Goal: Task Accomplishment & Management: Manage account settings

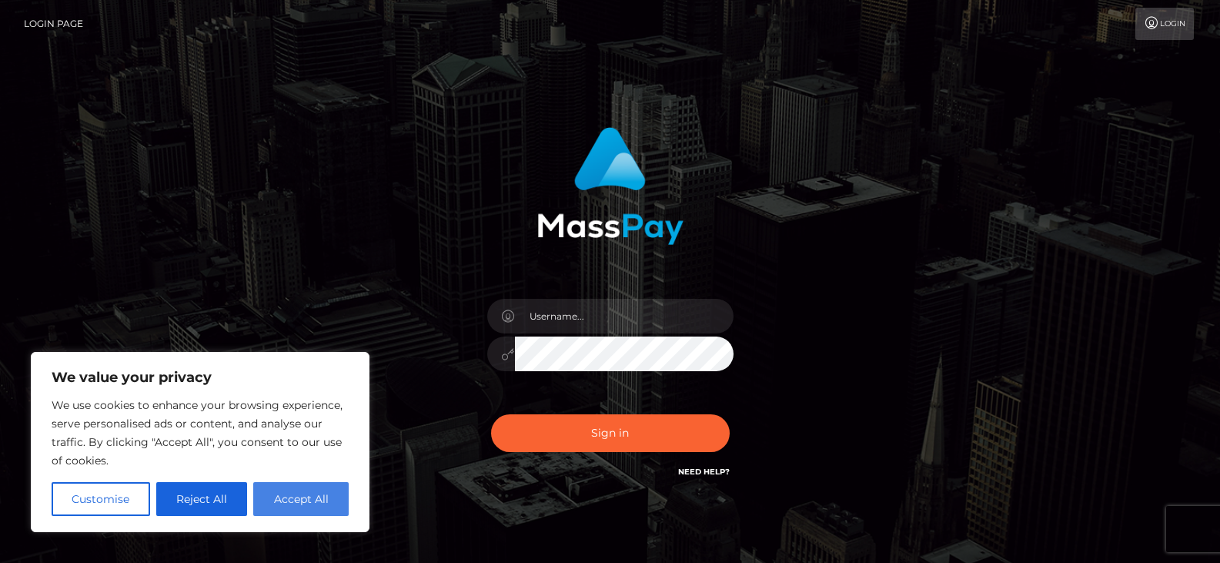
click at [303, 496] on button "Accept All" at bounding box center [300, 499] width 95 height 34
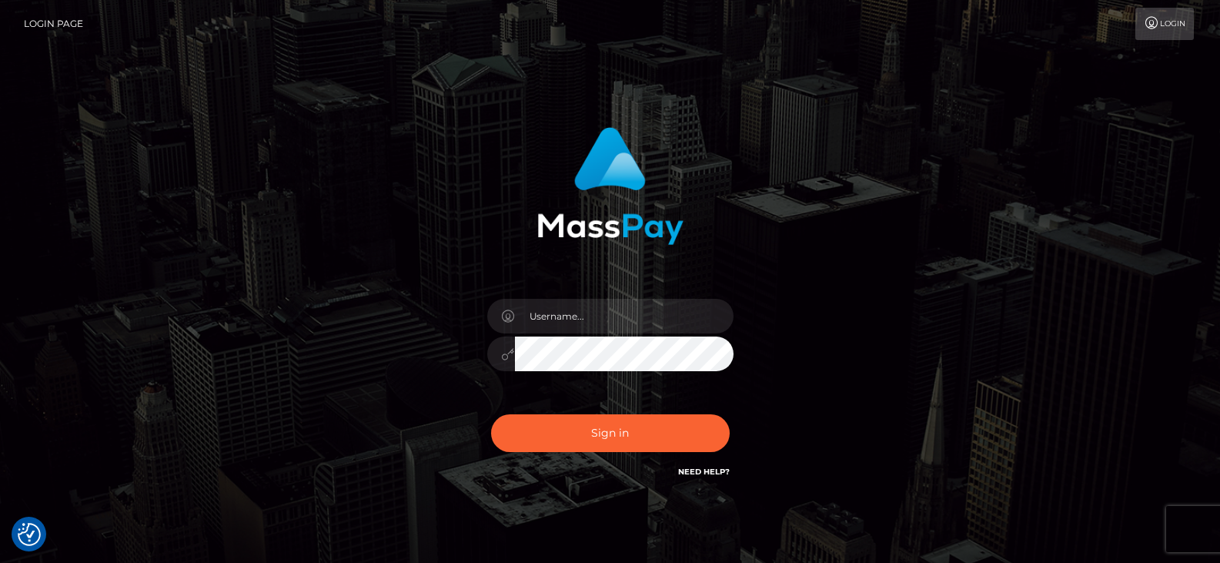
checkbox input "true"
click at [563, 316] on input "text" at bounding box center [624, 316] width 219 height 35
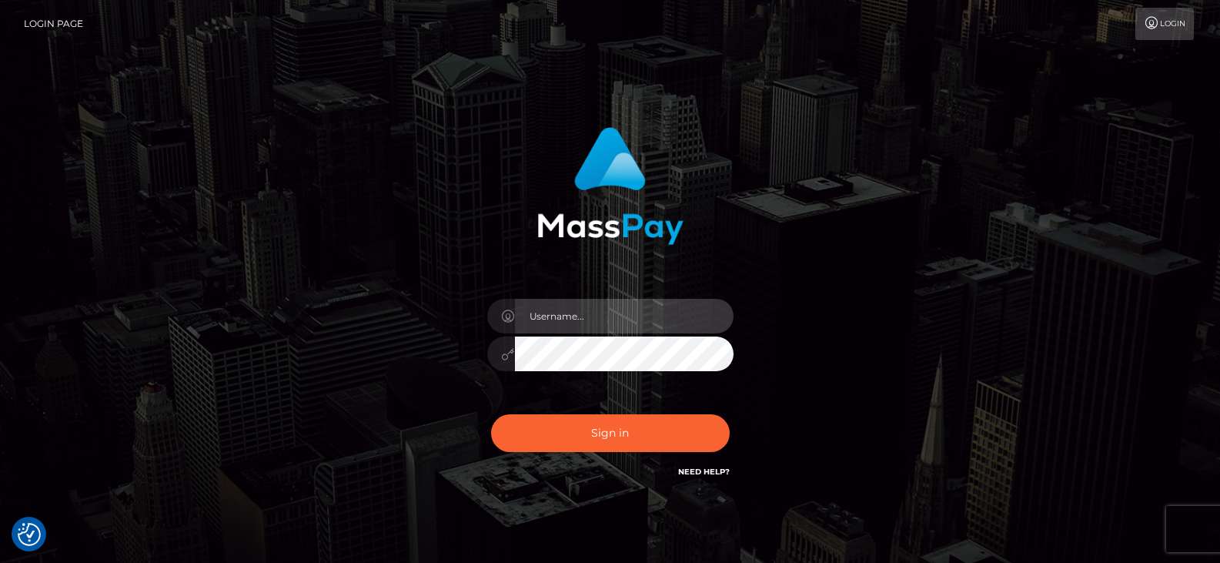
type input "[EMAIL_ADDRESS][DOMAIN_NAME]"
click at [491, 414] on button "Sign in" at bounding box center [610, 433] width 239 height 38
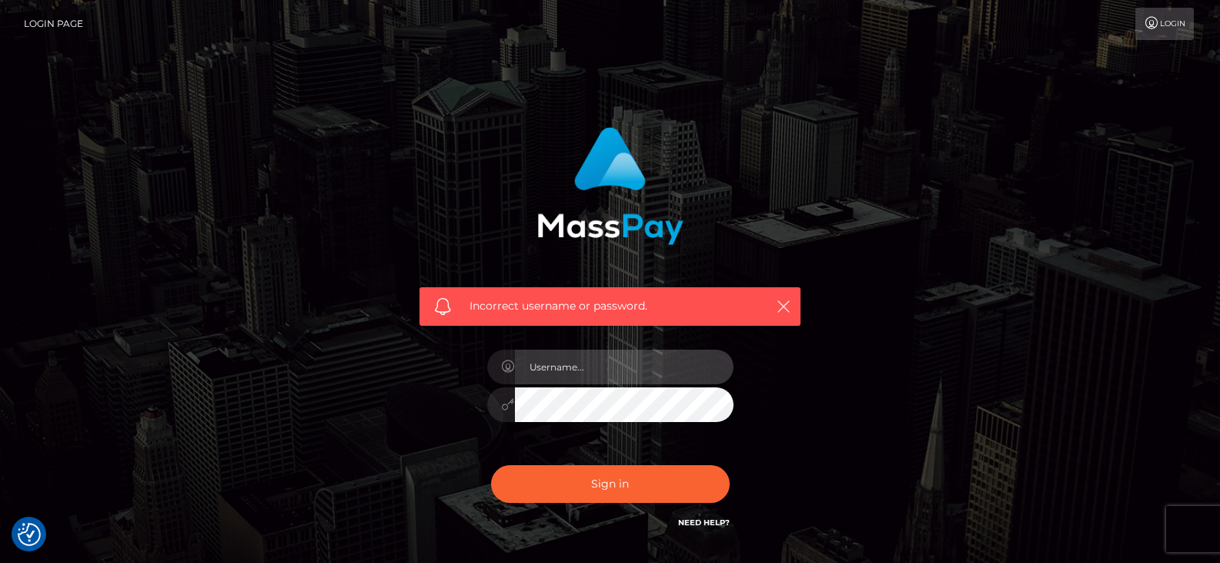
click at [587, 371] on input "text" at bounding box center [624, 366] width 219 height 35
type input "[EMAIL_ADDRESS][DOMAIN_NAME]"
click at [491, 465] on button "Sign in" at bounding box center [610, 484] width 239 height 38
click at [581, 370] on input "text" at bounding box center [624, 366] width 219 height 35
type input "[EMAIL_ADDRESS][DOMAIN_NAME]"
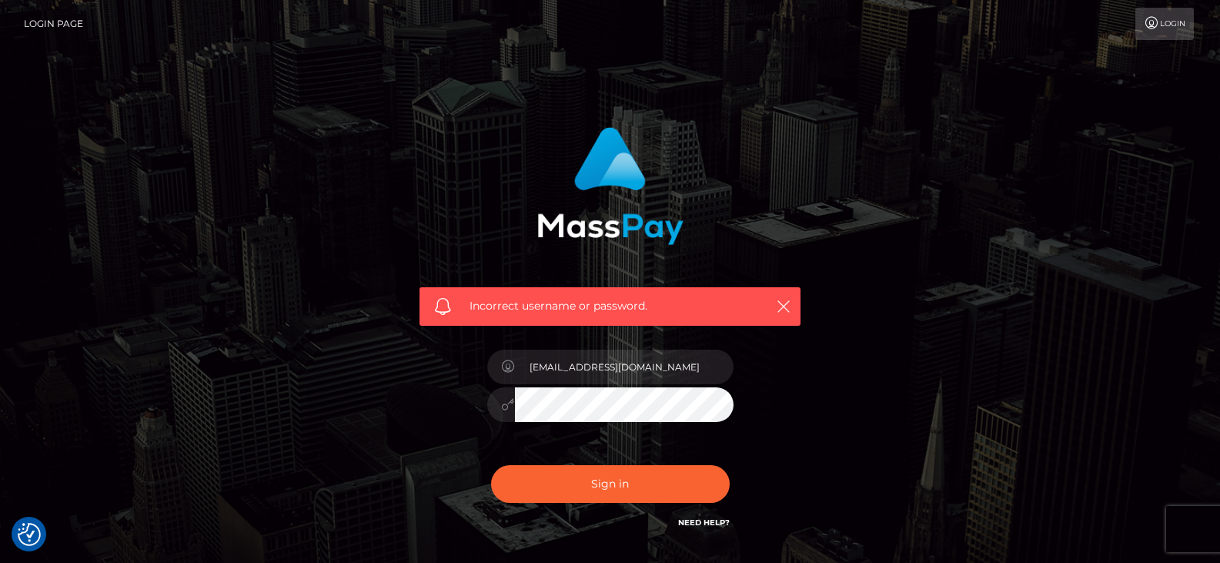
click at [491, 465] on button "Sign in" at bounding box center [610, 484] width 239 height 38
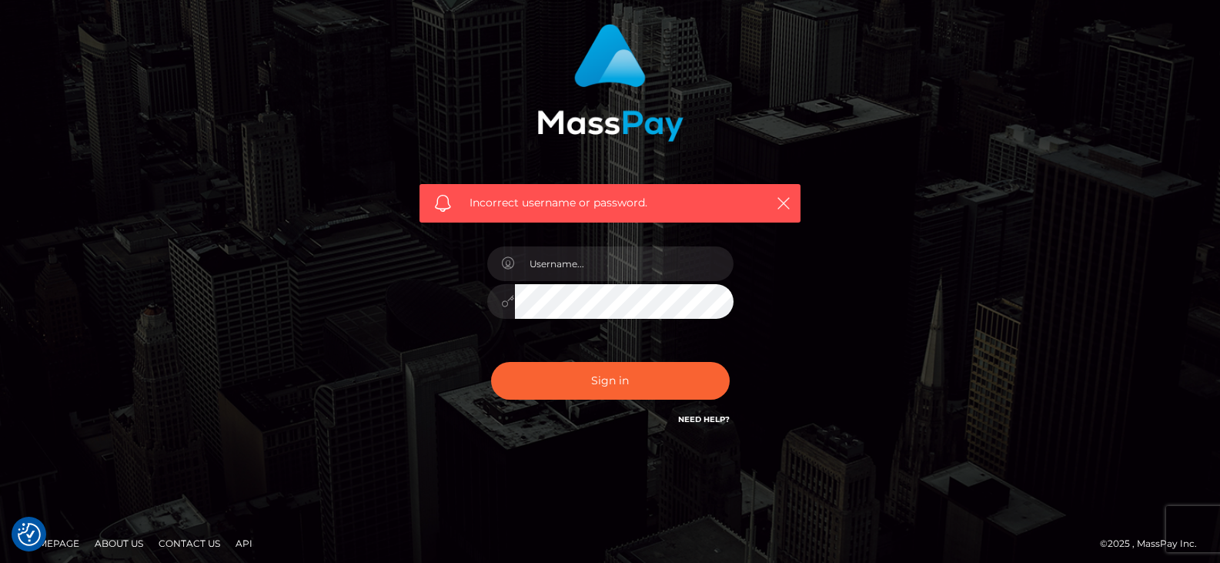
scroll to position [111, 0]
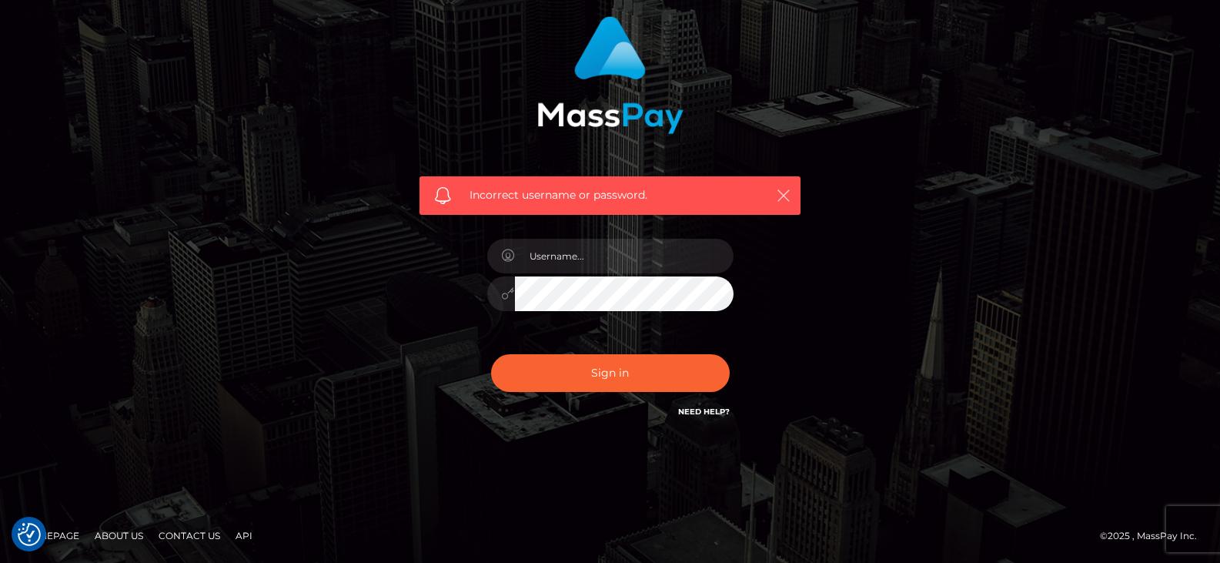
click at [788, 195] on icon "button" at bounding box center [783, 195] width 15 height 15
click at [780, 194] on icon "button" at bounding box center [783, 195] width 15 height 15
click at [648, 259] on input "text" at bounding box center [624, 256] width 219 height 35
click at [647, 411] on div "Sign in Need Help?" at bounding box center [610, 379] width 269 height 69
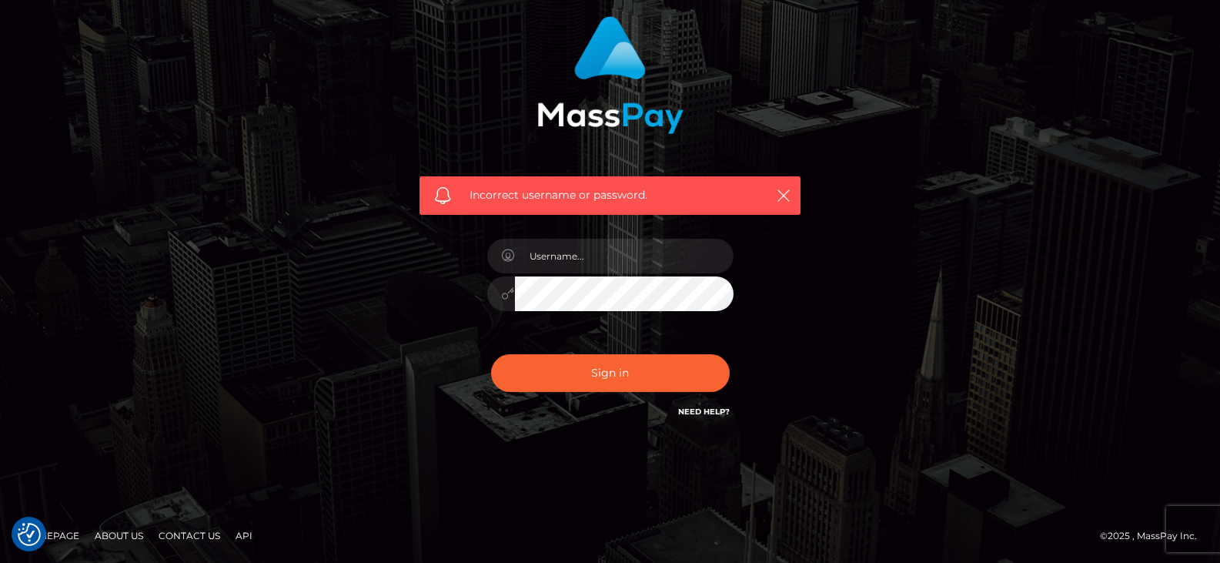
click at [693, 411] on link "Need Help?" at bounding box center [704, 411] width 52 height 10
click at [704, 412] on link "Need Help?" at bounding box center [704, 411] width 52 height 10
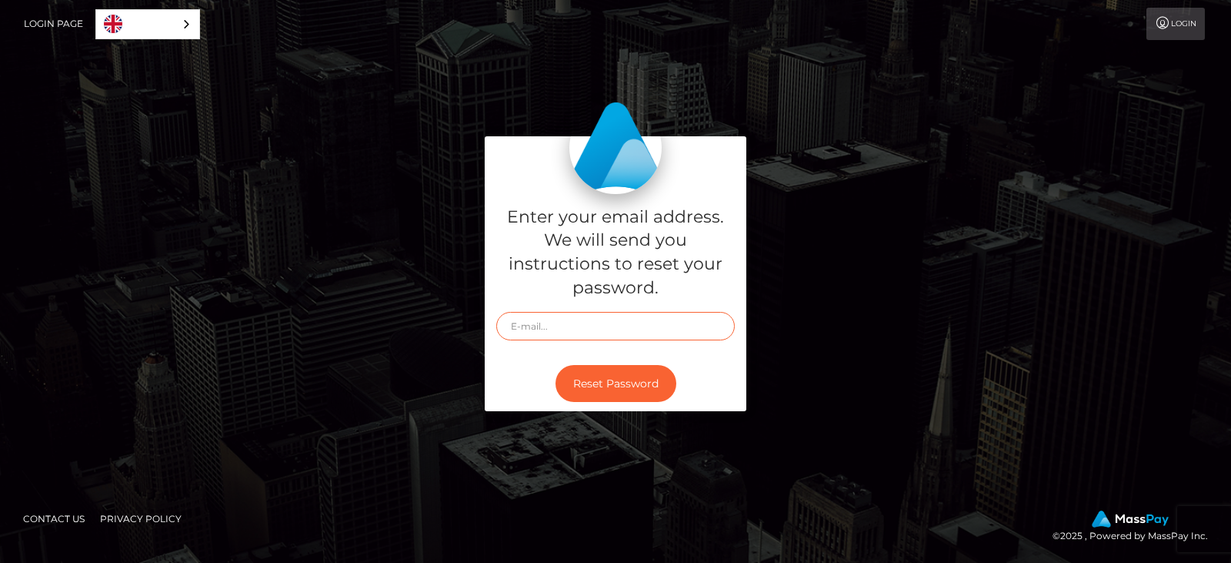
click at [581, 332] on input "text" at bounding box center [615, 326] width 239 height 28
type input "[EMAIL_ADDRESS][DOMAIN_NAME]"
click at [596, 378] on button "Reset Password" at bounding box center [616, 384] width 121 height 38
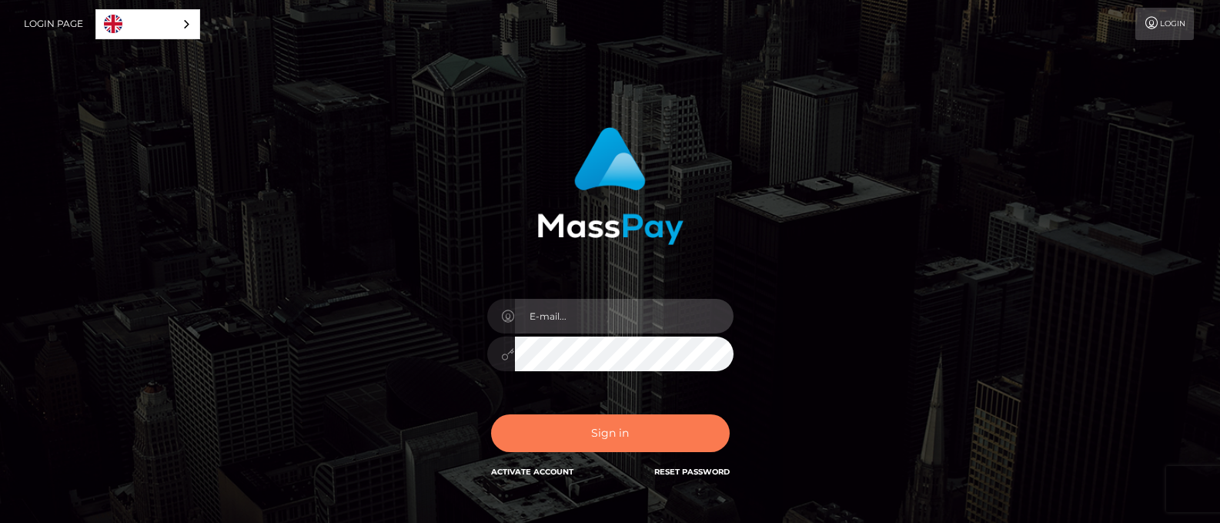
type input "[EMAIL_ADDRESS][DOMAIN_NAME]"
click at [620, 424] on button "Sign in" at bounding box center [610, 433] width 239 height 38
